Goal: Transaction & Acquisition: Purchase product/service

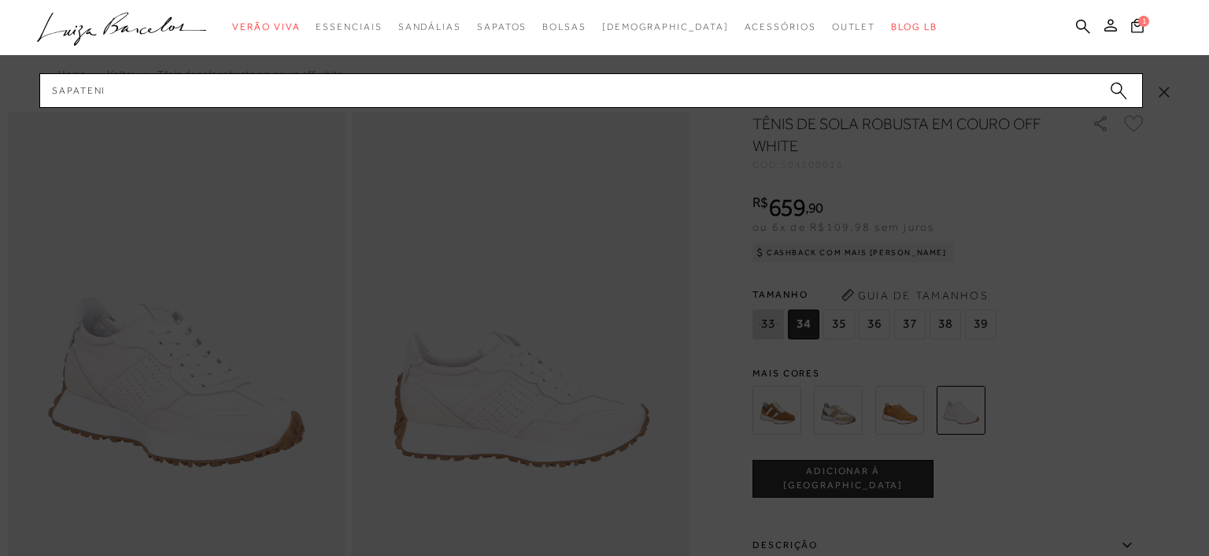
type input "sapatenis"
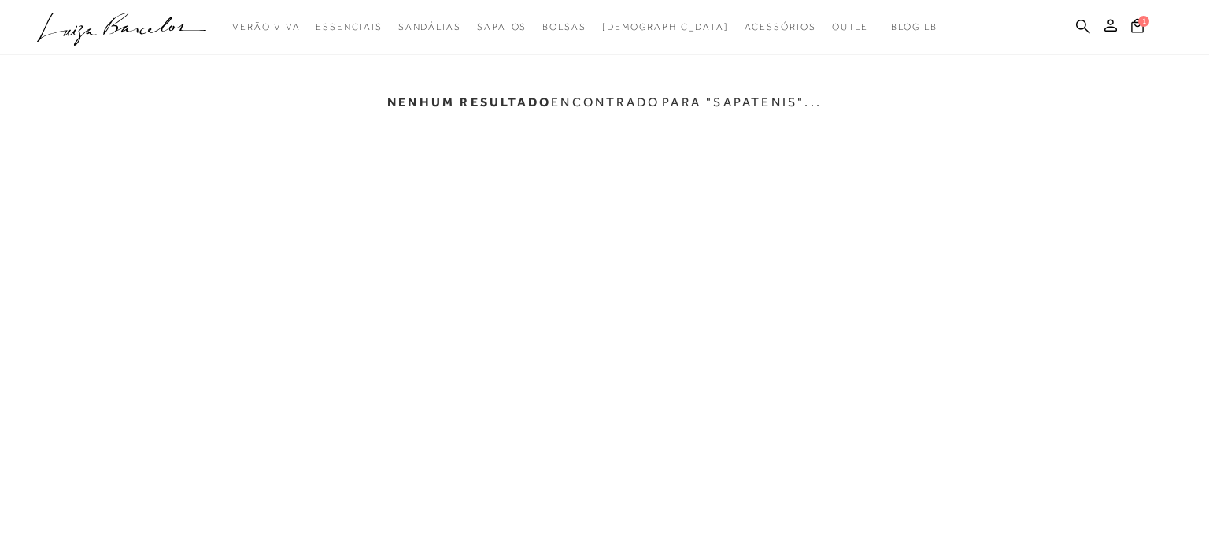
scroll to position [675, 0]
